Goal: Book appointment/travel/reservation

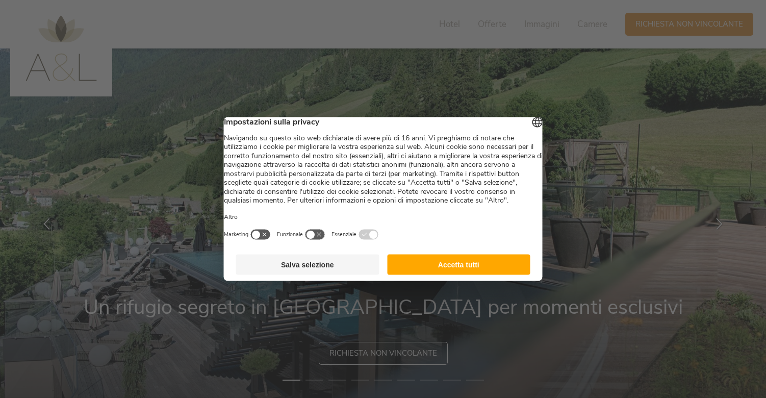
click at [480, 275] on button "Accetta tutti" at bounding box center [458, 264] width 143 height 20
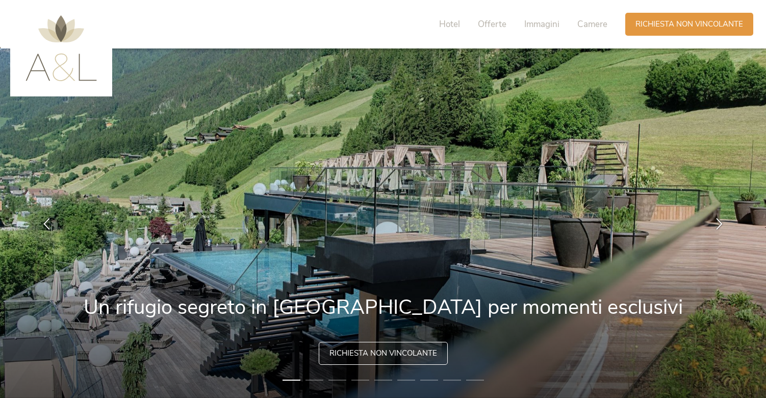
scroll to position [2, 0]
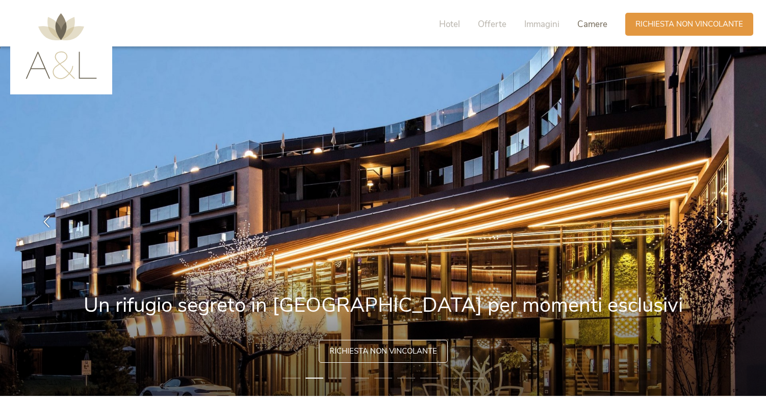
click at [596, 23] on span "Camere" at bounding box center [592, 24] width 30 height 12
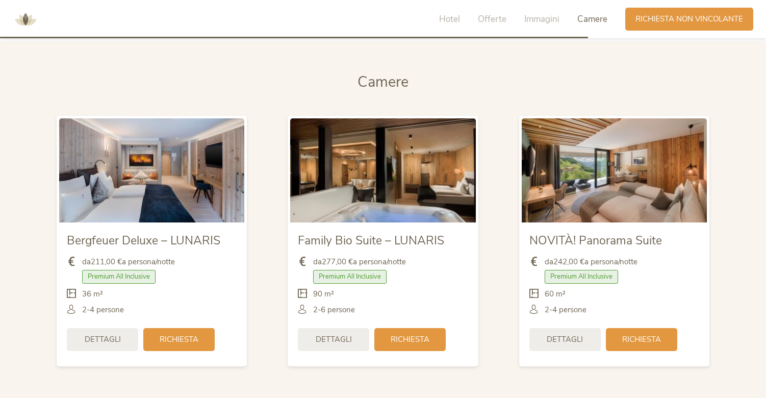
scroll to position [2369, 0]
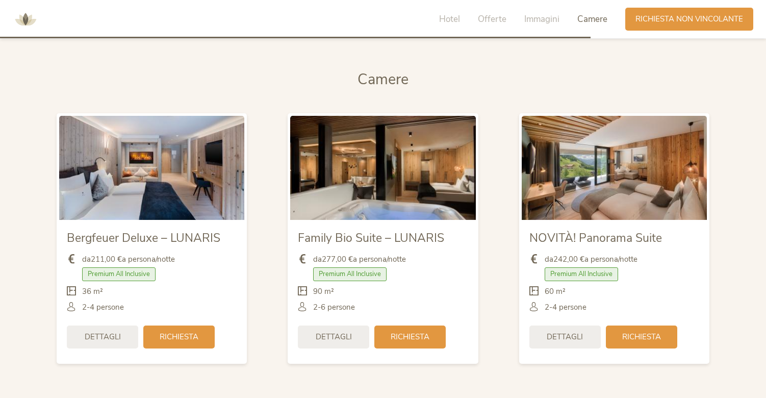
click at [190, 197] on img at bounding box center [151, 168] width 185 height 104
click at [181, 332] on span "Richiesta" at bounding box center [179, 335] width 39 height 11
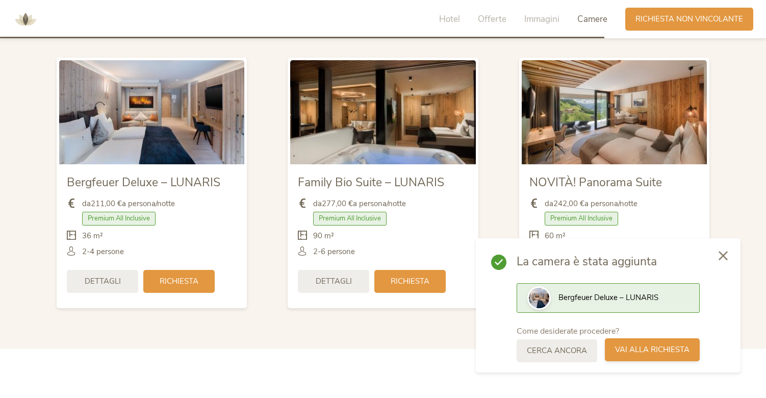
click at [640, 351] on span "Vai alla richiesta" at bounding box center [652, 349] width 74 height 11
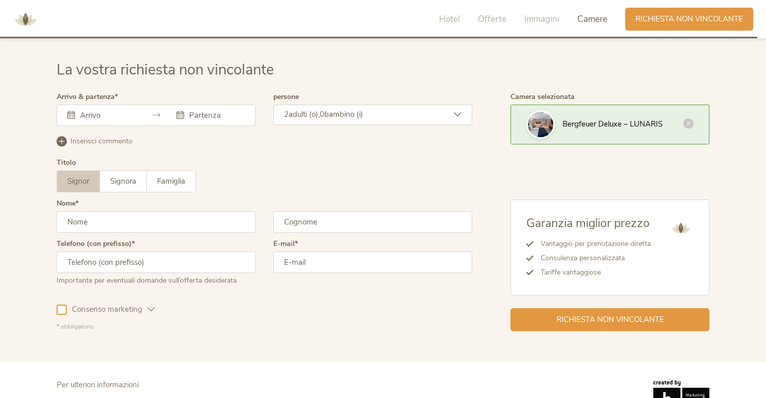
scroll to position [3046, 0]
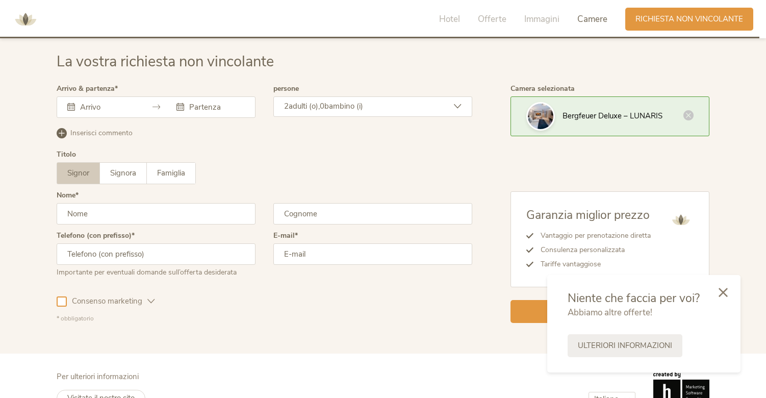
click at [93, 105] on input "text" at bounding box center [107, 107] width 58 height 10
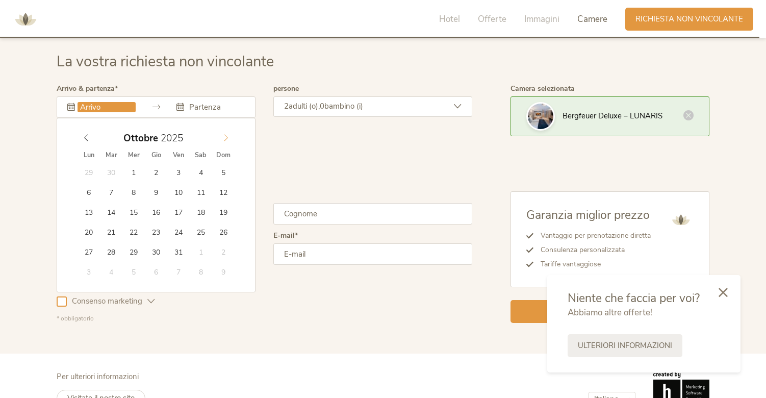
click at [231, 140] on span at bounding box center [225, 136] width 17 height 14
type input "07.11.2025"
type input "09.11.2025"
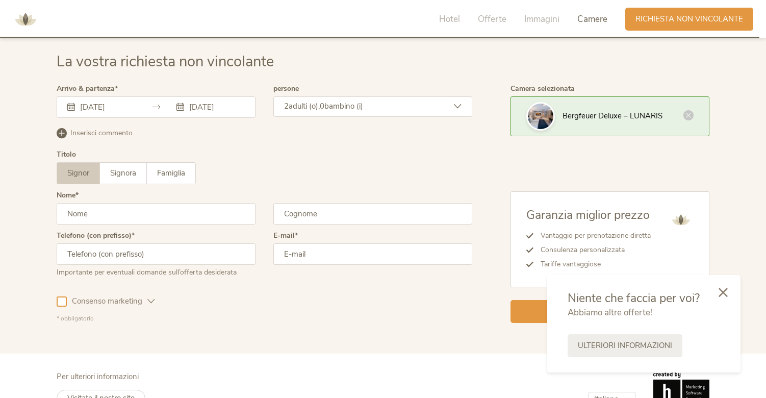
click at [158, 210] on input "text" at bounding box center [156, 213] width 199 height 21
type input "Giovanni"
type input "Anteri"
type input "3664567323"
type input "giovannianteri3@gmail.com"
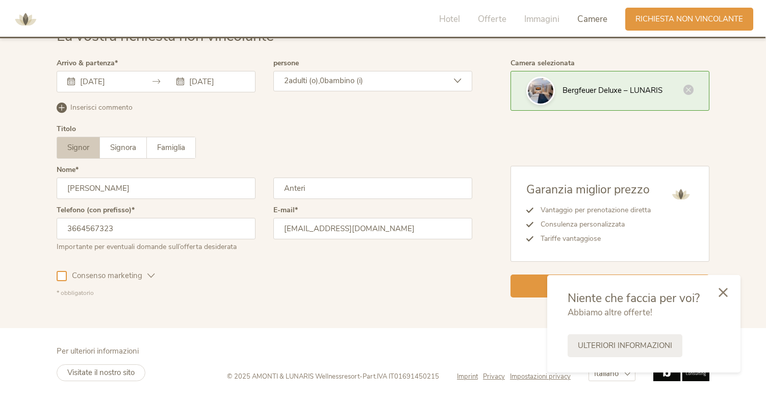
scroll to position [3073, 0]
click at [722, 293] on icon at bounding box center [723, 291] width 9 height 9
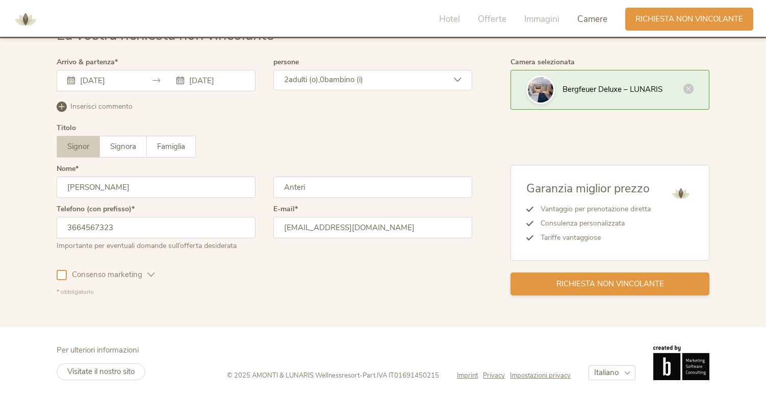
click at [681, 287] on div "Richiesta non vincolante" at bounding box center [609, 283] width 199 height 23
